Goal: Task Accomplishment & Management: Use online tool/utility

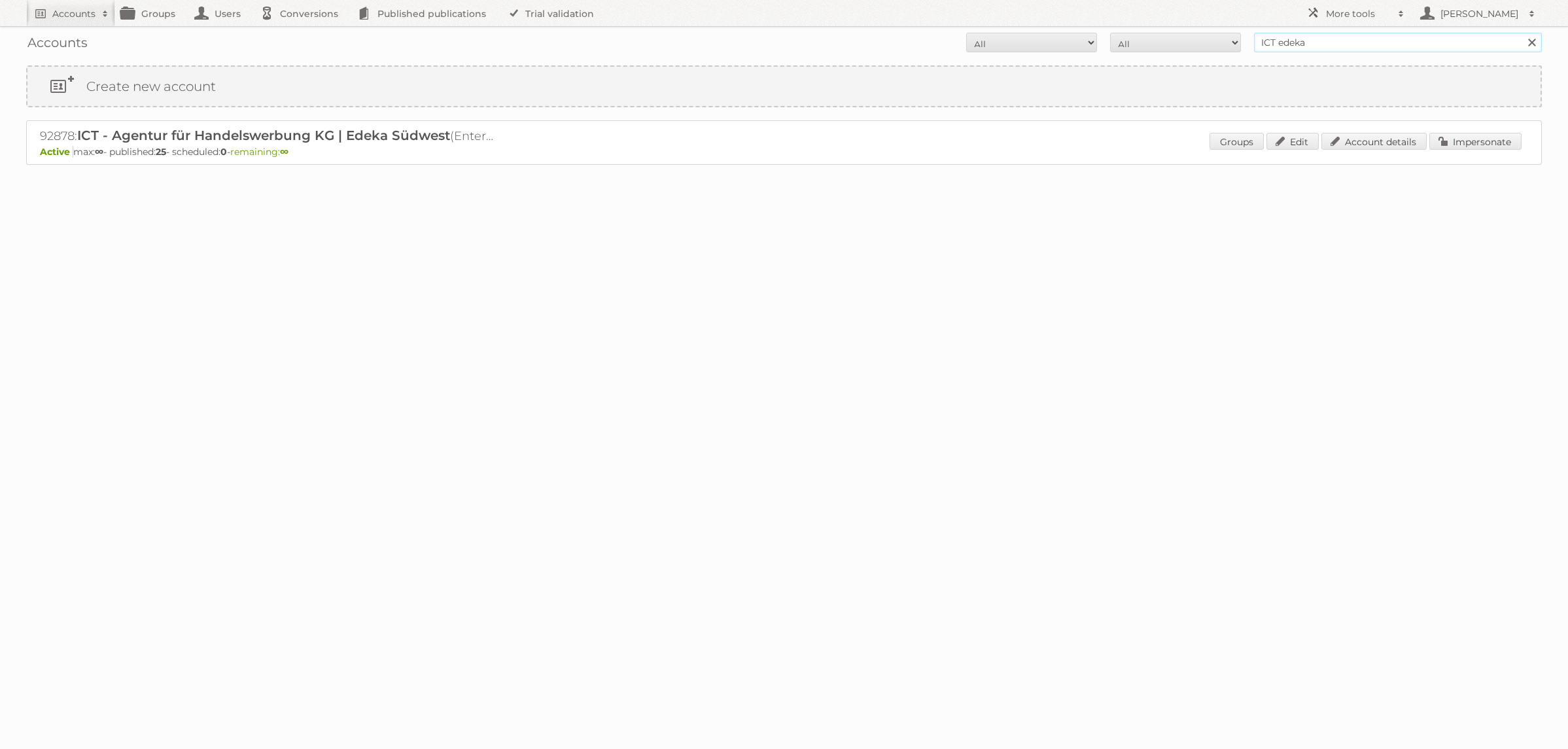
click at [1344, 42] on input "ICT edeka" at bounding box center [1398, 42] width 288 height 20
type input "Action Service & Distributie B.V."
click at [1522, 32] on input "Search" at bounding box center [1531, 42] width 20 height 20
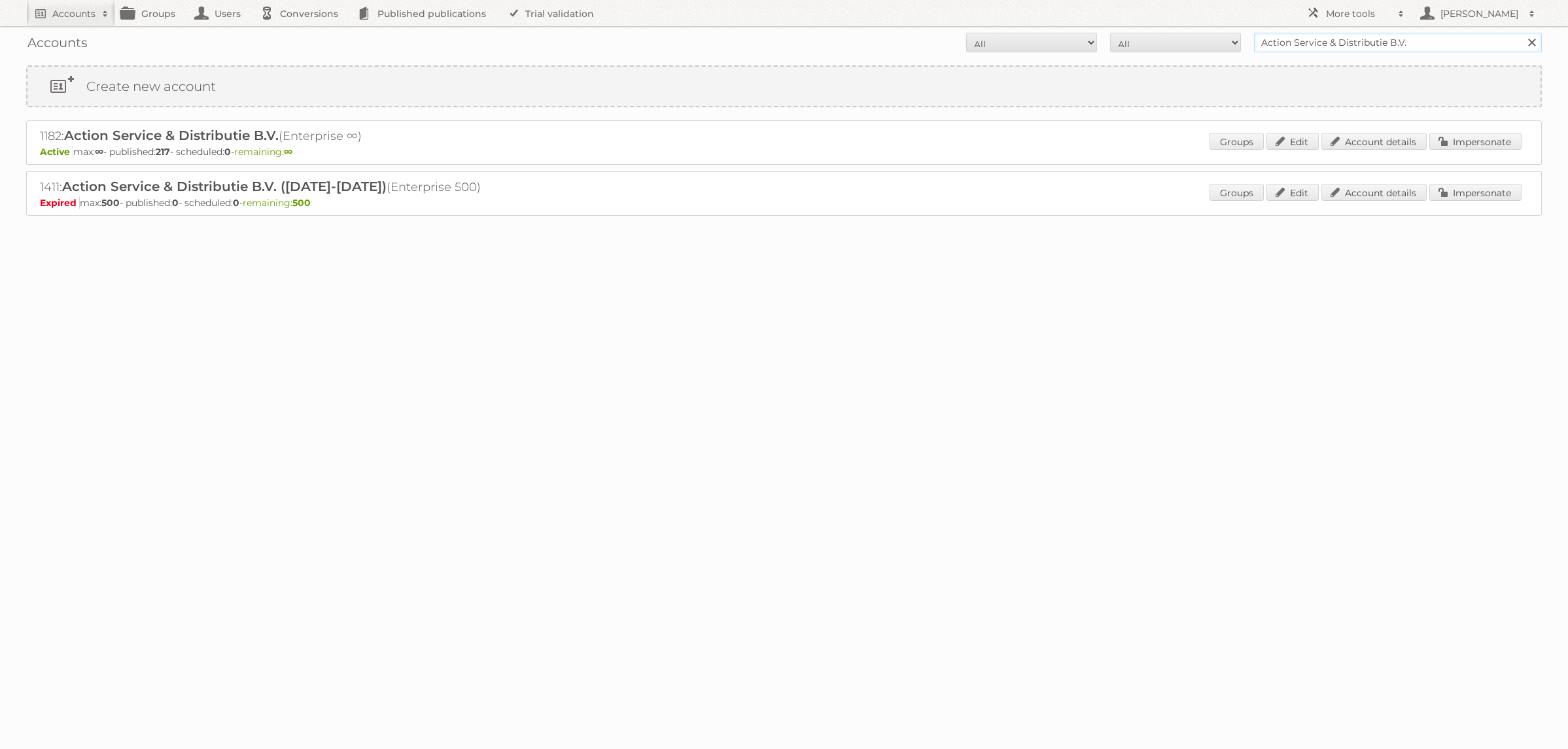
click at [1332, 52] on input "Action Service & Distributie B.V." at bounding box center [1398, 42] width 288 height 20
click at [1482, 131] on div "1182: Action Service & Distributie B.V. (Enterprise ∞) Active max: ∞ - publishe…" at bounding box center [784, 143] width 1516 height 44
drag, startPoint x: 1478, startPoint y: 137, endPoint x: 1444, endPoint y: 136, distance: 34.0
click at [1478, 138] on link "Impersonate" at bounding box center [1476, 142] width 92 height 17
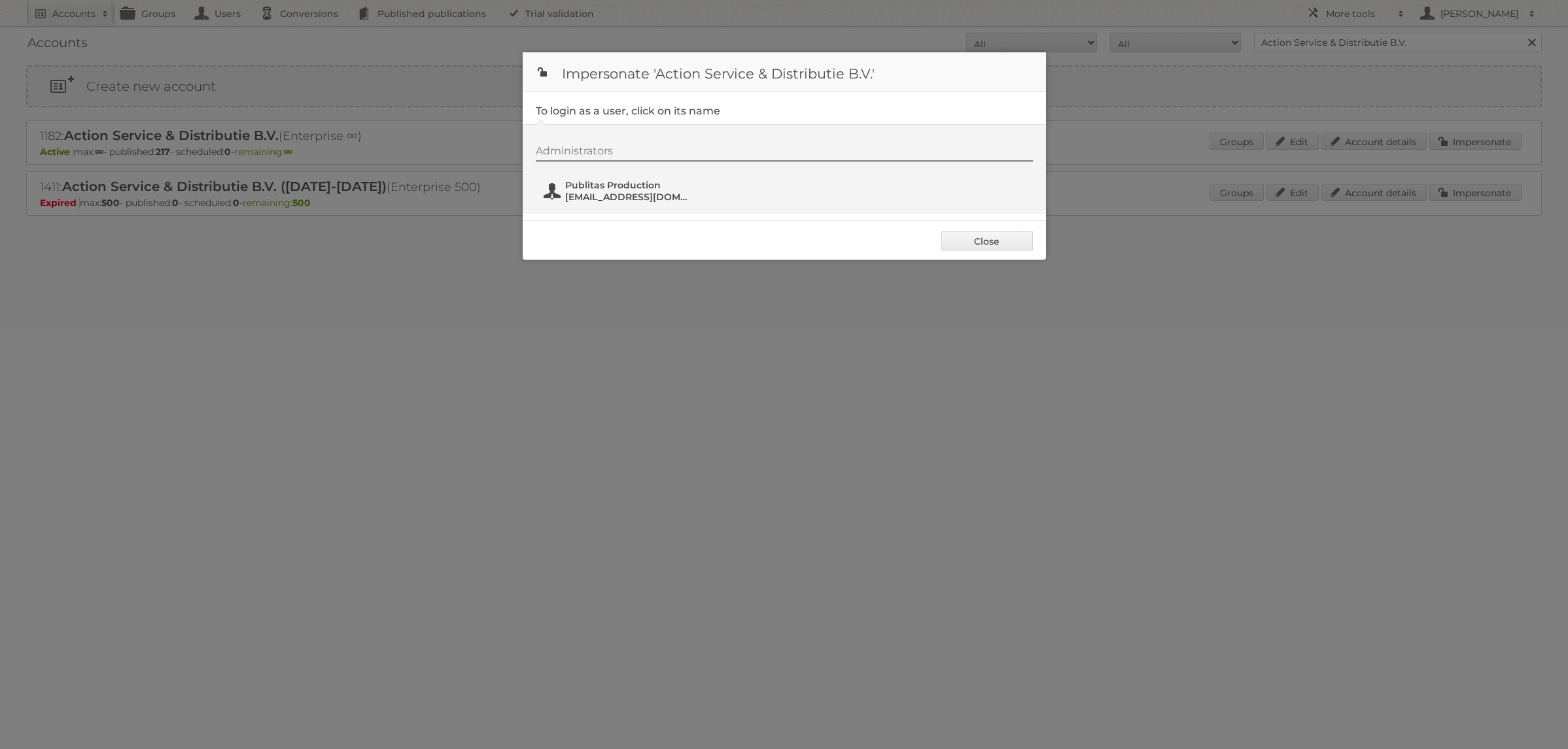
click at [577, 195] on span "fs+action@publitas.com" at bounding box center [629, 197] width 127 height 12
